Goal: Information Seeking & Learning: Learn about a topic

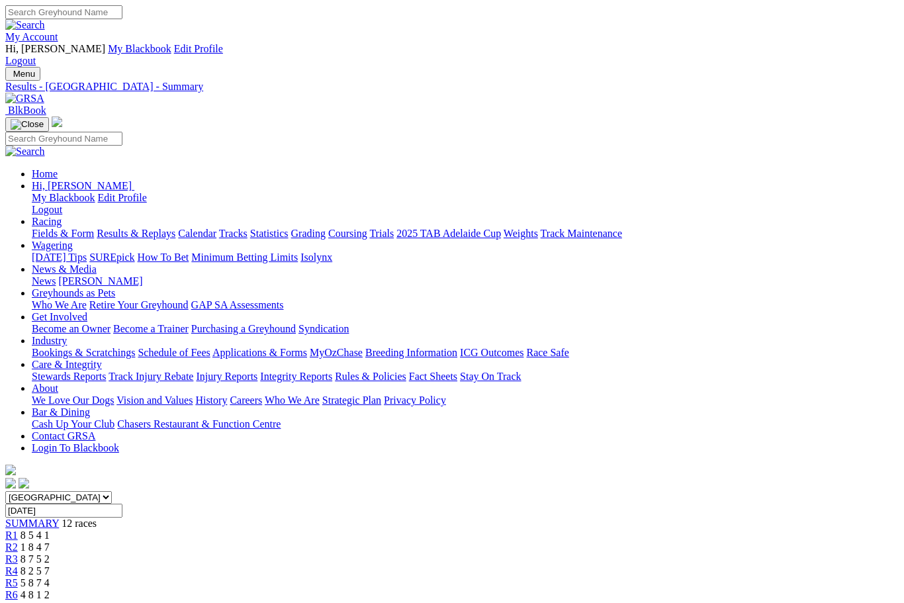
click at [46, 228] on link "Fields & Form" at bounding box center [63, 233] width 62 height 11
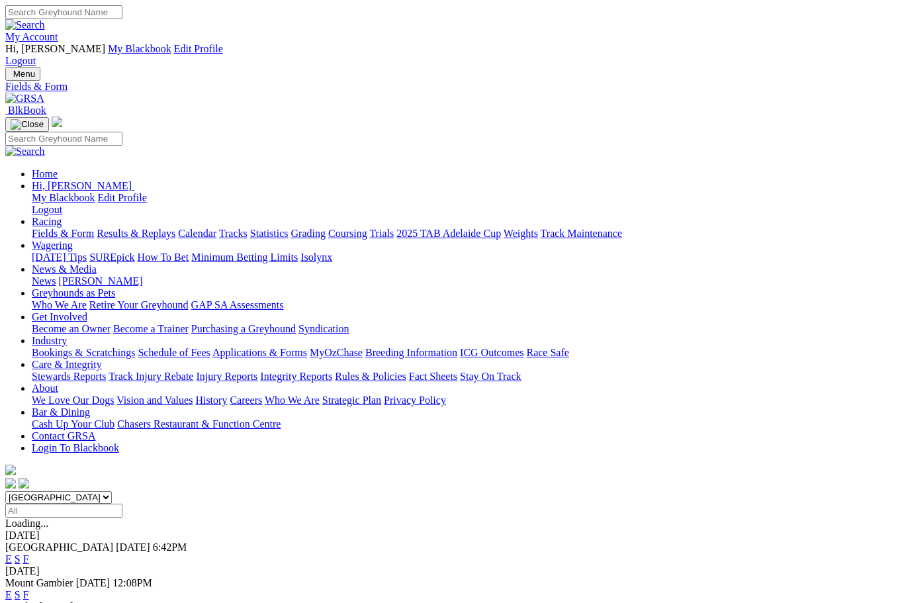
click at [29, 553] on link "F" at bounding box center [26, 558] width 6 height 11
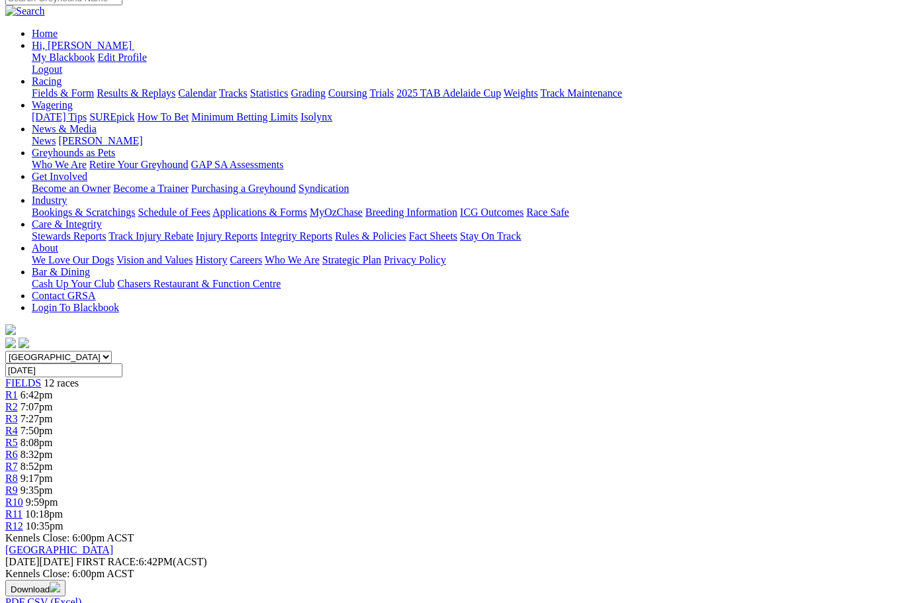
scroll to position [0, 64]
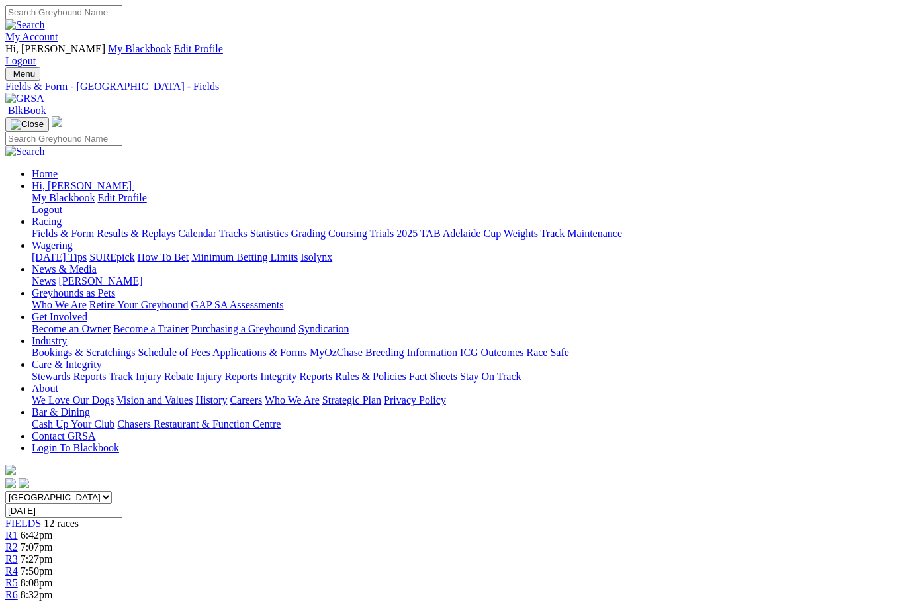
click at [102, 359] on link "Care & Integrity" at bounding box center [67, 364] width 70 height 11
click at [332, 371] on link "Integrity Reports" at bounding box center [296, 376] width 72 height 11
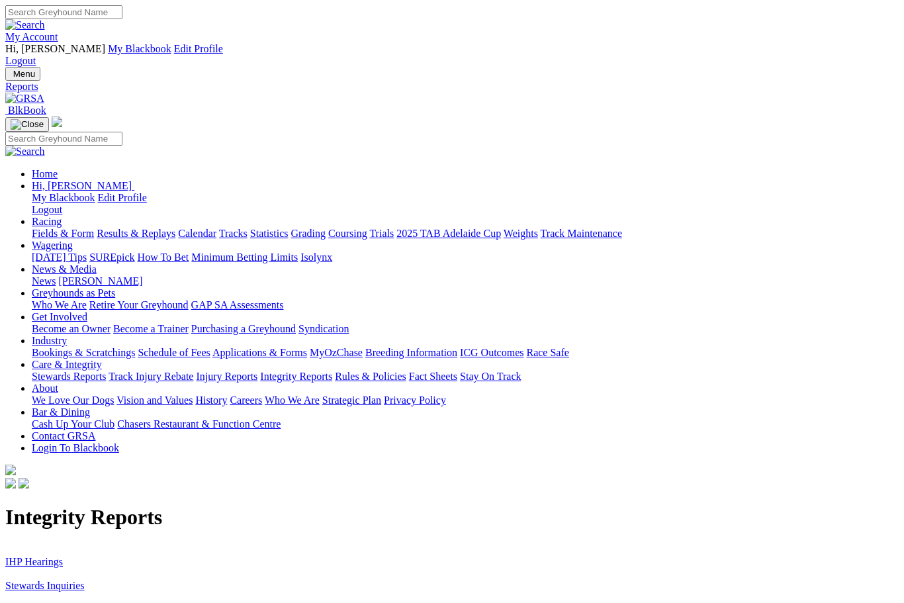
click at [79, 580] on link "Stewards Inquiries" at bounding box center [44, 585] width 79 height 11
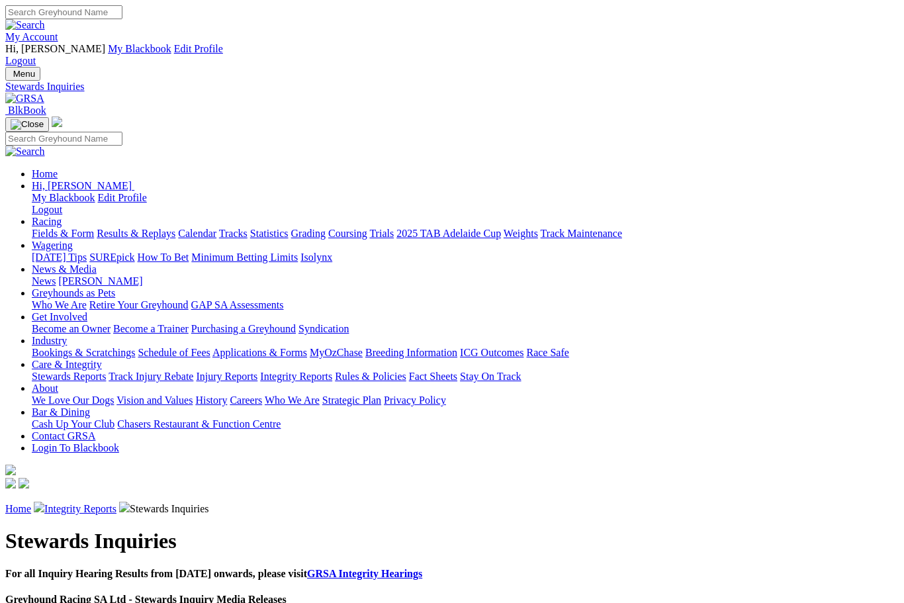
click at [116, 503] on link "Integrity Reports" at bounding box center [80, 508] width 72 height 11
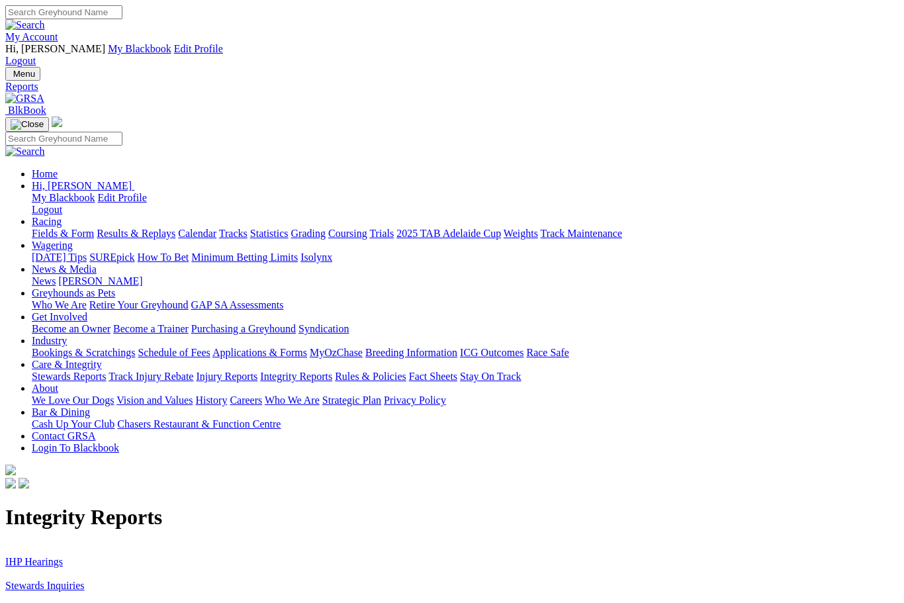
click at [54, 556] on link "IHP Hearings" at bounding box center [34, 561] width 58 height 11
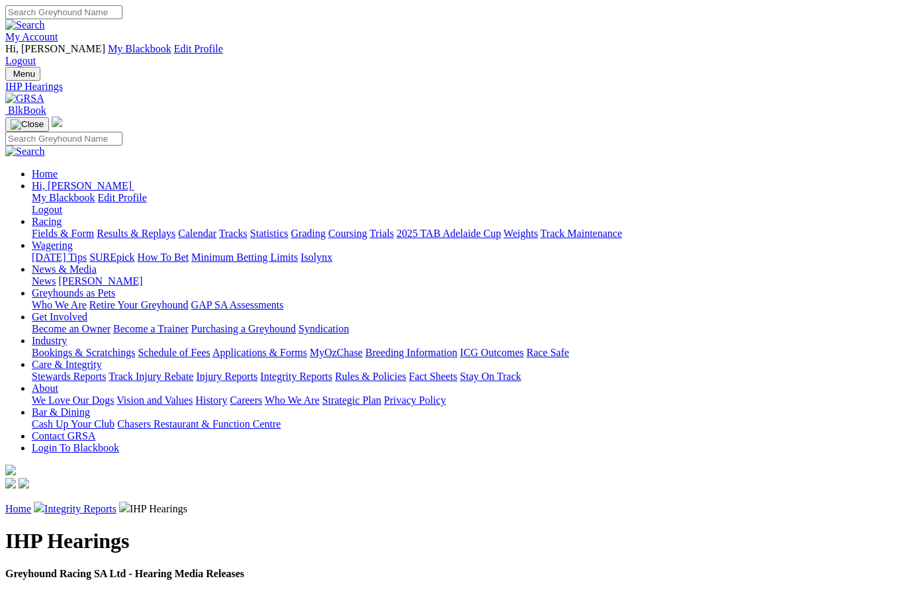
click at [44, 93] on img at bounding box center [24, 99] width 39 height 12
